Goal: Communication & Community: Share content

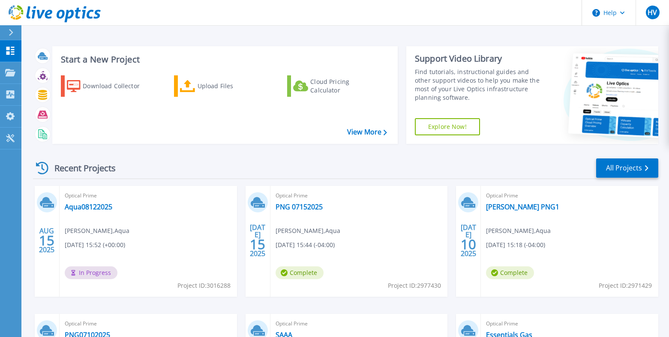
click at [232, 196] on span "Optical Prime" at bounding box center [148, 195] width 167 height 9
click at [76, 206] on link "Aqua08122025" at bounding box center [89, 207] width 48 height 9
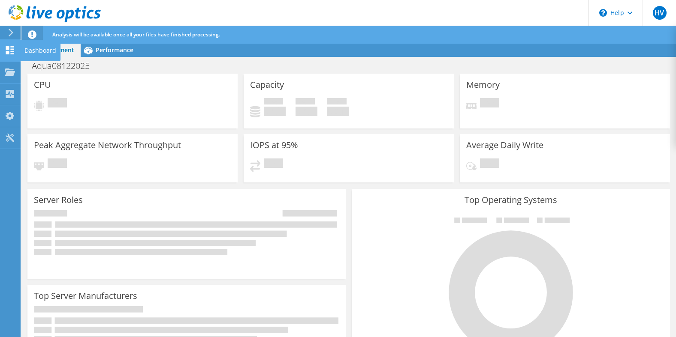
click at [10, 50] on icon at bounding box center [10, 50] width 10 height 8
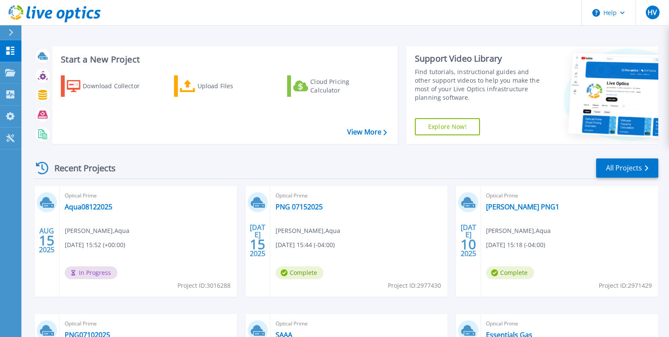
click at [240, 174] on div "Recent Projects All Projects" at bounding box center [345, 168] width 625 height 21
click at [300, 209] on link "PNG 07152025" at bounding box center [299, 207] width 47 height 9
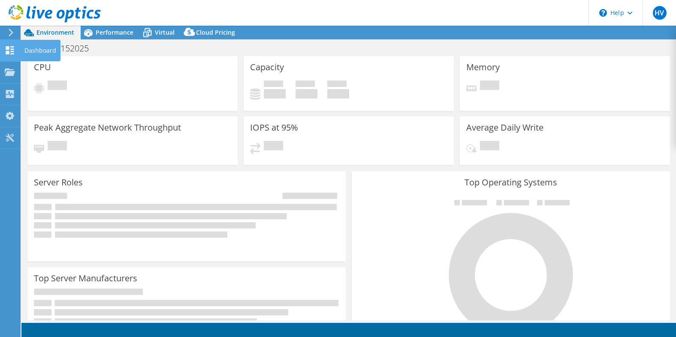
select select "USD"
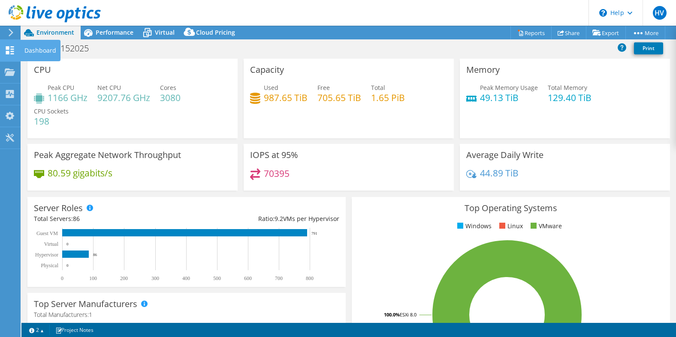
click at [31, 48] on div "Dashboard" at bounding box center [40, 50] width 40 height 21
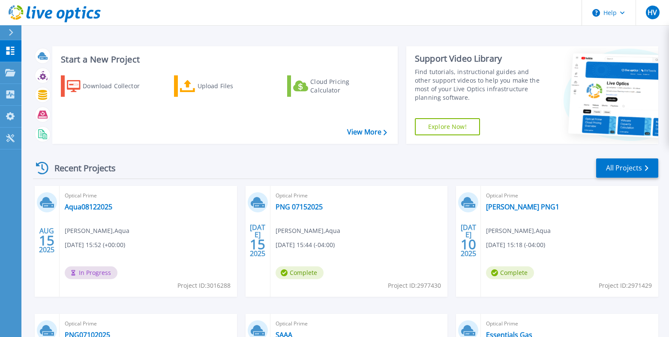
click at [243, 237] on div "AUG 15 2025 Optical Prime Aqua08122025 Harry Vlastaridis , Aqua 08/15/2025, 15:…" at bounding box center [342, 314] width 632 height 256
click at [10, 50] on icon at bounding box center [10, 51] width 10 height 8
click at [107, 207] on link "Aqua08122025" at bounding box center [89, 207] width 48 height 9
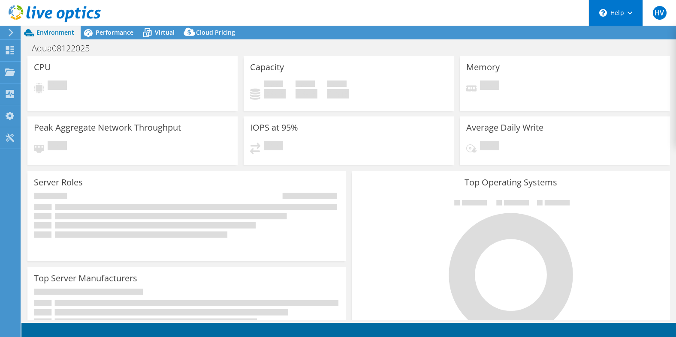
select select "USD"
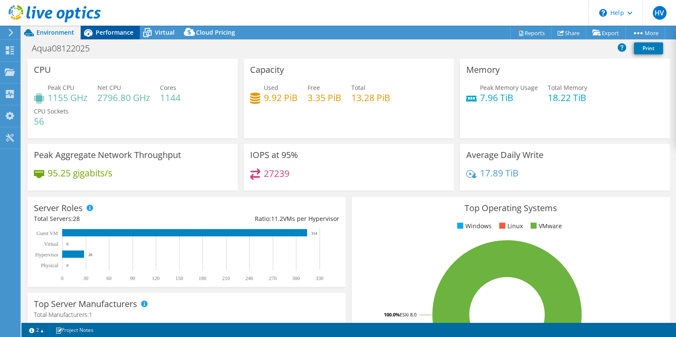
click at [105, 35] on span "Performance" at bounding box center [115, 32] width 38 height 8
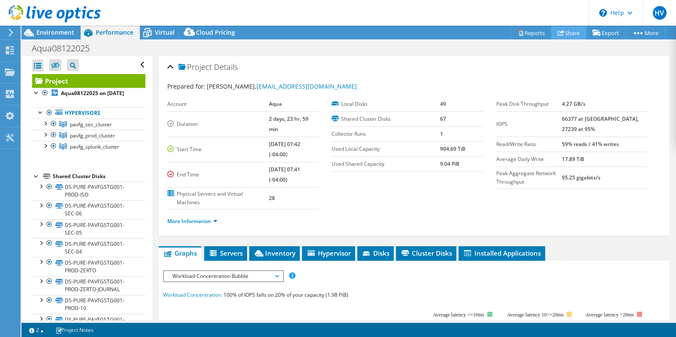
click at [569, 34] on link "Share" at bounding box center [568, 32] width 35 height 13
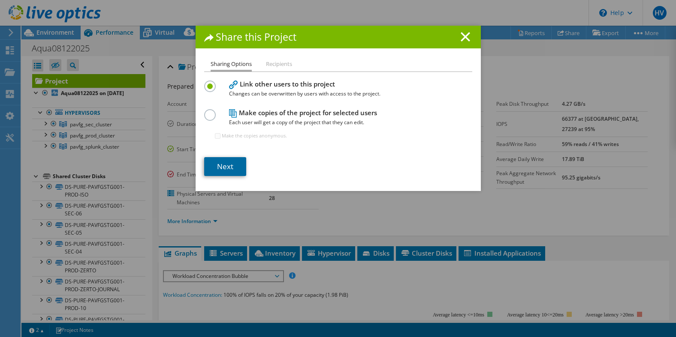
click at [226, 168] on link "Next" at bounding box center [225, 166] width 42 height 19
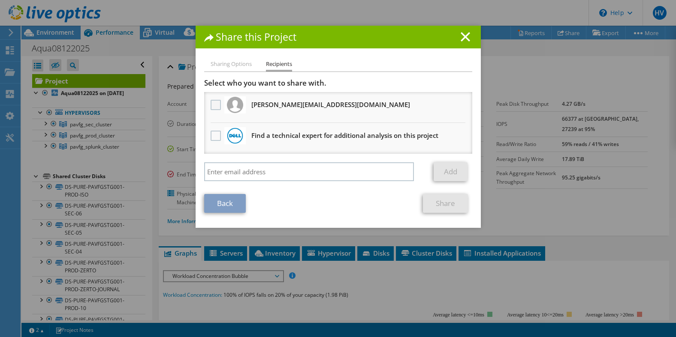
click at [212, 108] on label at bounding box center [216, 105] width 12 height 10
click at [0, 0] on input "checkbox" at bounding box center [0, 0] width 0 height 0
click at [442, 206] on link "Share" at bounding box center [445, 203] width 45 height 19
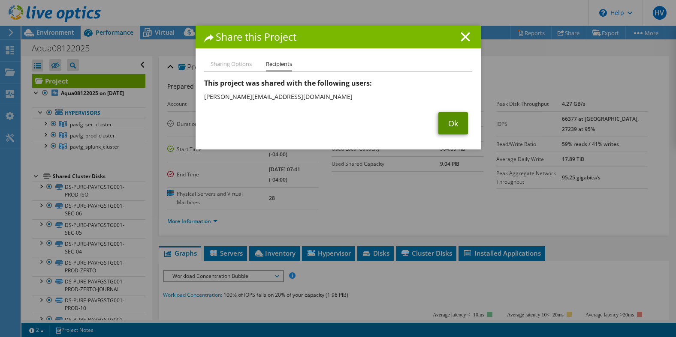
click at [450, 127] on link "Ok" at bounding box center [453, 123] width 30 height 22
